Goal: Task Accomplishment & Management: Use online tool/utility

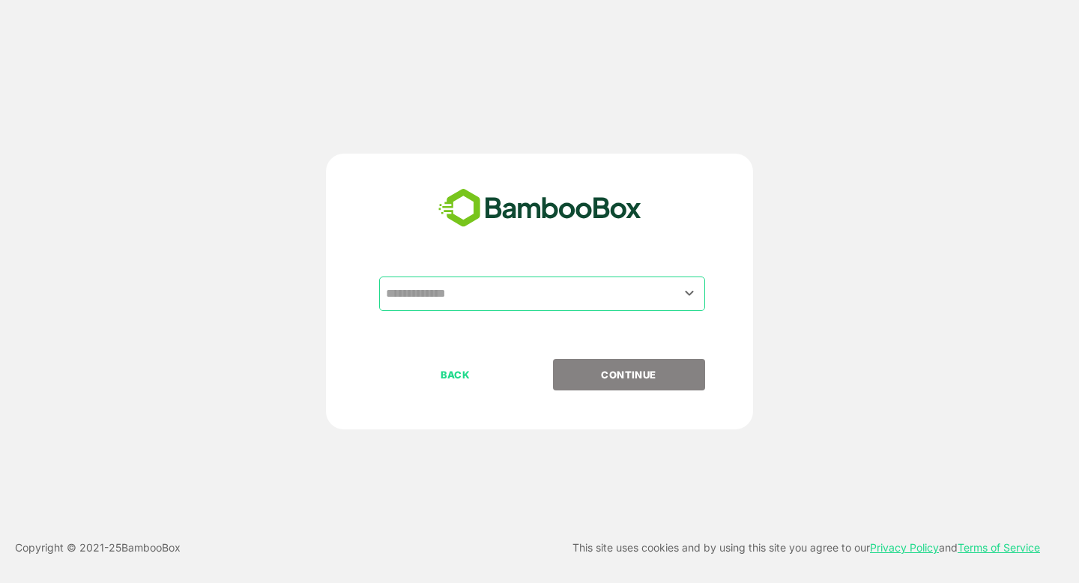
click at [571, 300] on input "text" at bounding box center [542, 294] width 320 height 28
click at [448, 292] on input "text" at bounding box center [542, 294] width 320 height 28
click at [244, 97] on div "​ BACK CONTINUE Copyright © 2021- 25 BambooBox This site uses cookies and by us…" at bounding box center [539, 291] width 1079 height 583
click at [521, 307] on input "text" at bounding box center [542, 294] width 320 height 28
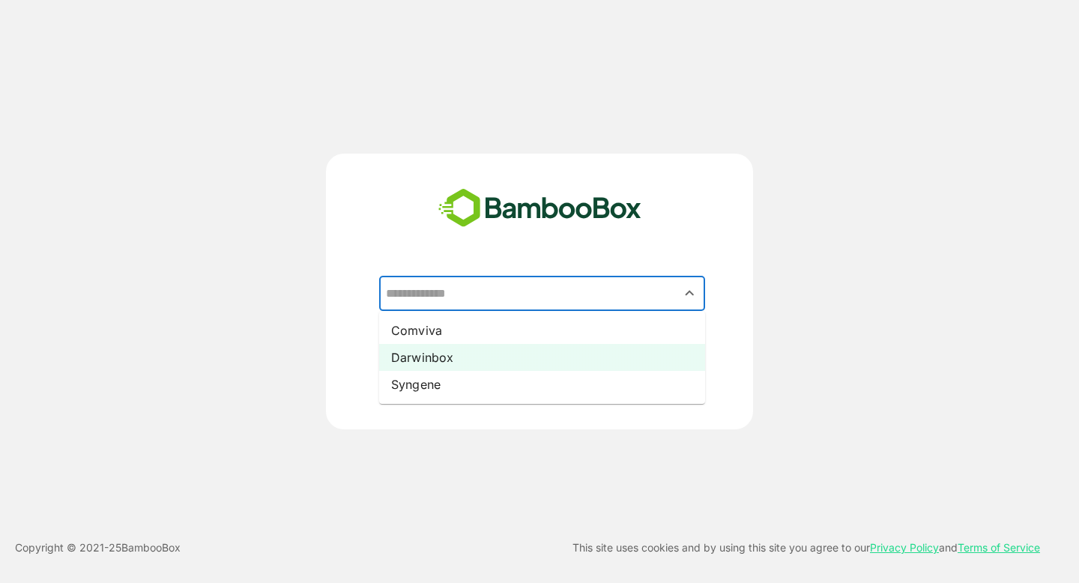
click at [494, 357] on li "Darwinbox" at bounding box center [542, 357] width 326 height 27
type input "*********"
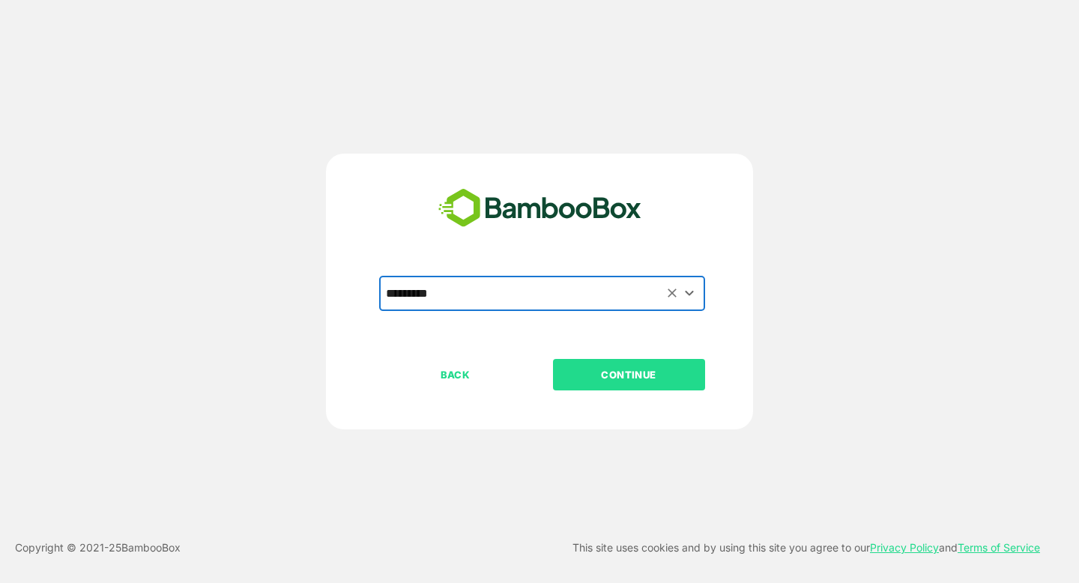
click at [664, 373] on p "CONTINUE" at bounding box center [629, 375] width 150 height 16
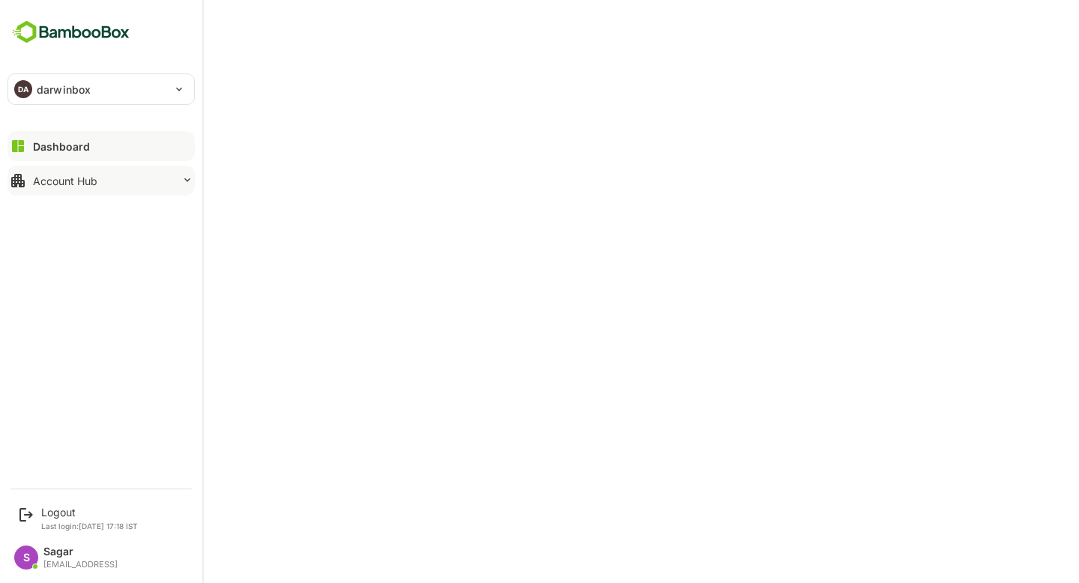
click at [90, 193] on button "Account Hub" at bounding box center [100, 181] width 187 height 30
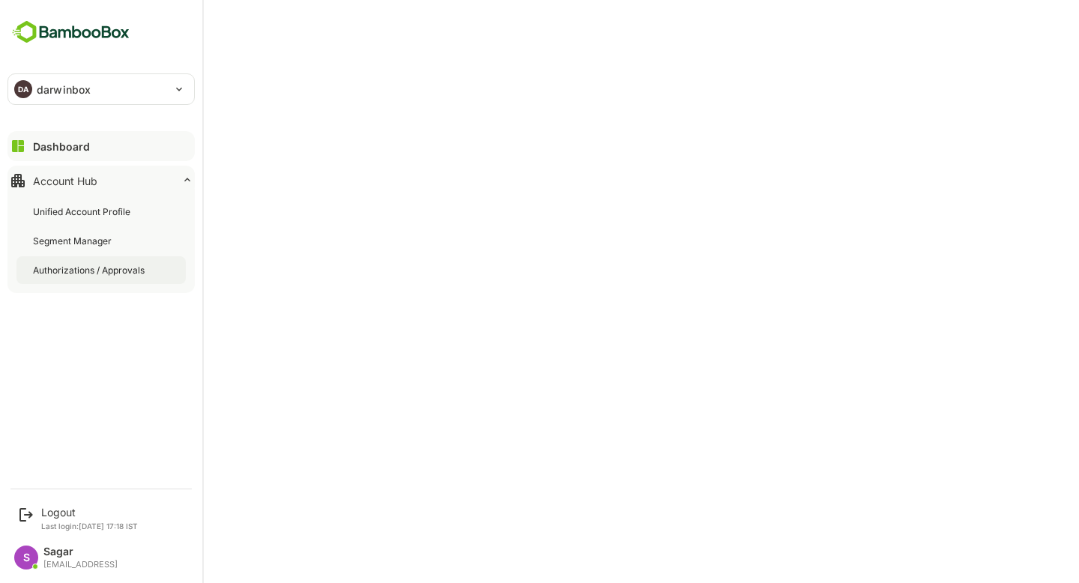
click at [89, 258] on div "Authorizations / Approvals" at bounding box center [100, 270] width 169 height 28
click at [100, 233] on div "Segment Manager" at bounding box center [100, 241] width 169 height 28
click at [88, 201] on div "Unified Account Profile" at bounding box center [100, 212] width 169 height 28
click at [65, 78] on div "DA darwinbox" at bounding box center [92, 89] width 168 height 30
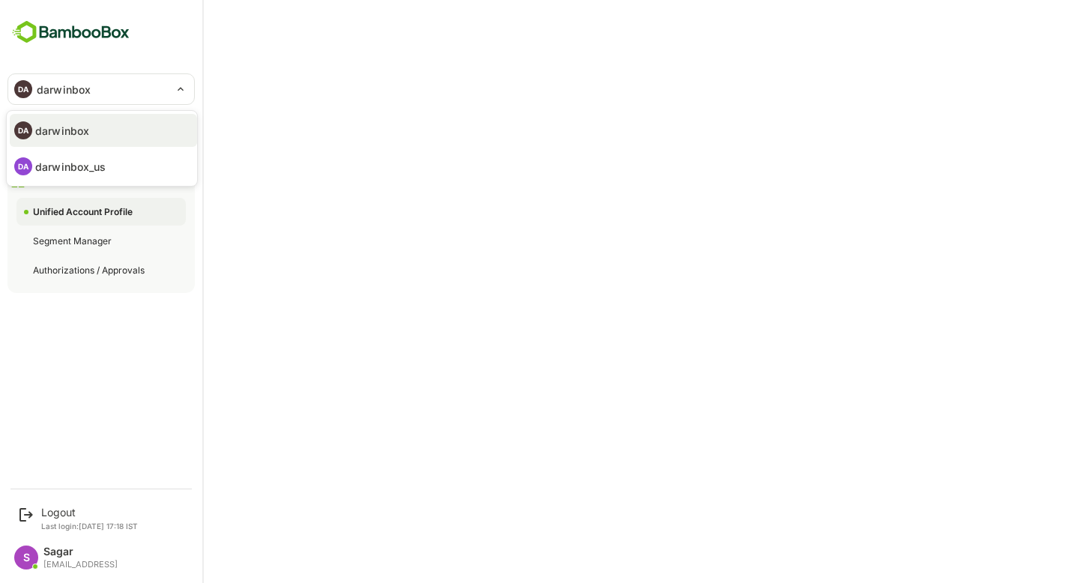
click at [73, 159] on p "darwinbox_us" at bounding box center [70, 167] width 71 height 16
type input "**********"
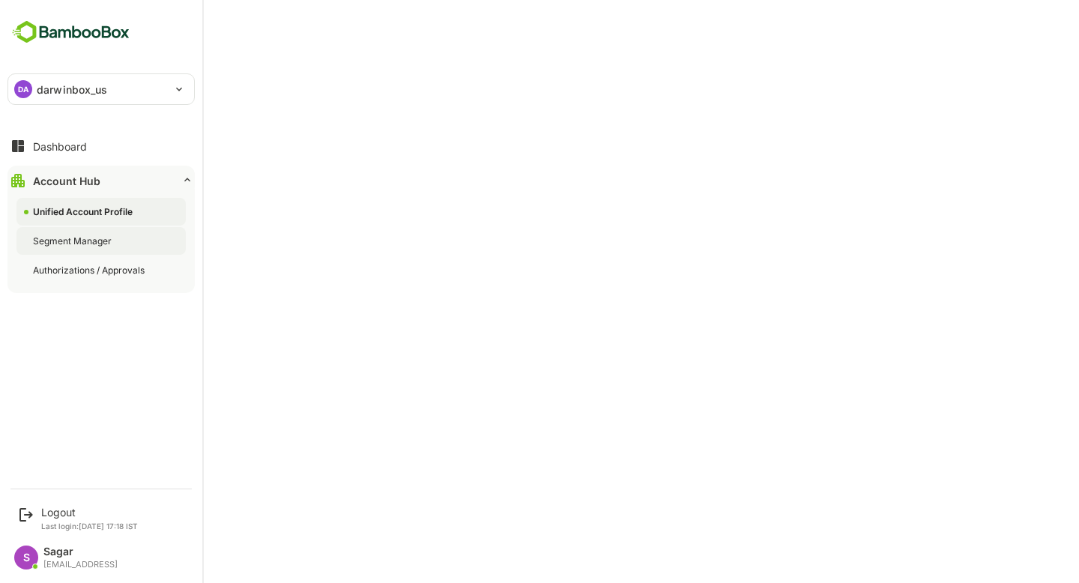
click at [105, 247] on div "Segment Manager" at bounding box center [100, 241] width 169 height 28
